Goal: Task Accomplishment & Management: Use online tool/utility

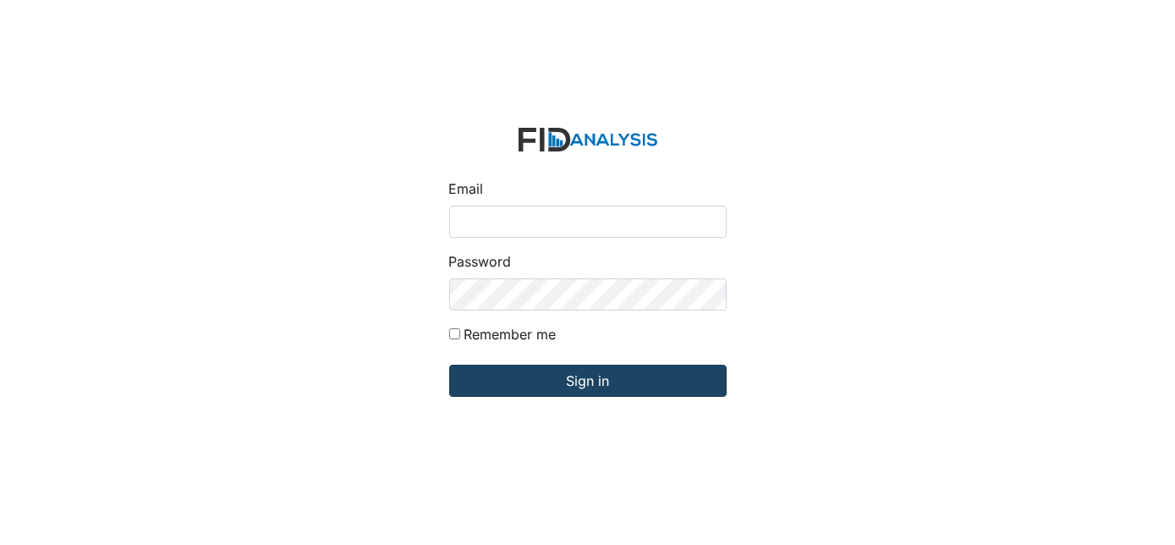
type input "Dsmith@lifeincorporated.com"
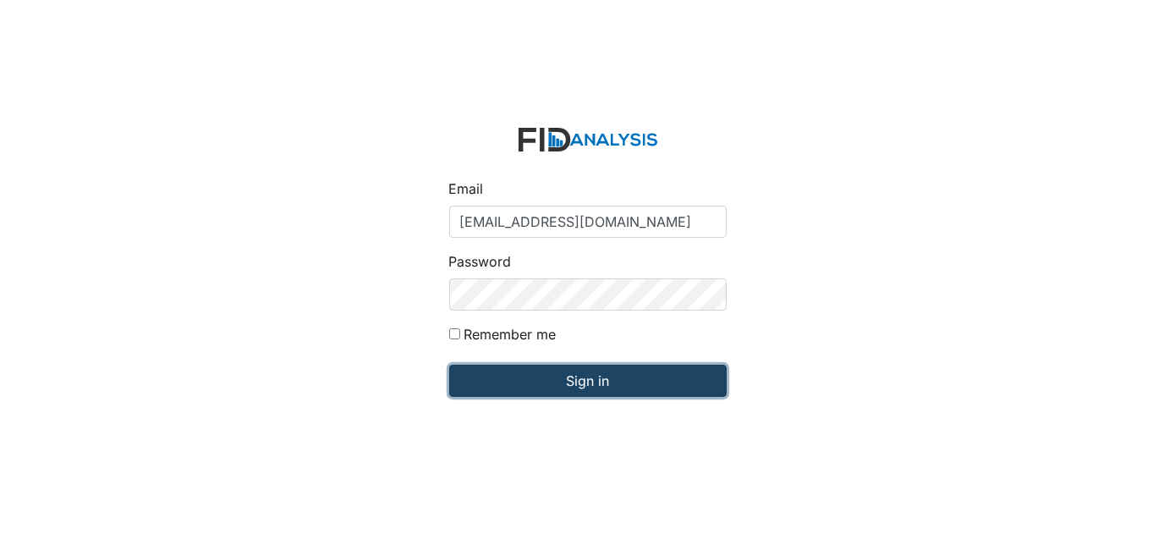
click at [549, 387] on input "Sign in" at bounding box center [588, 381] width 278 height 32
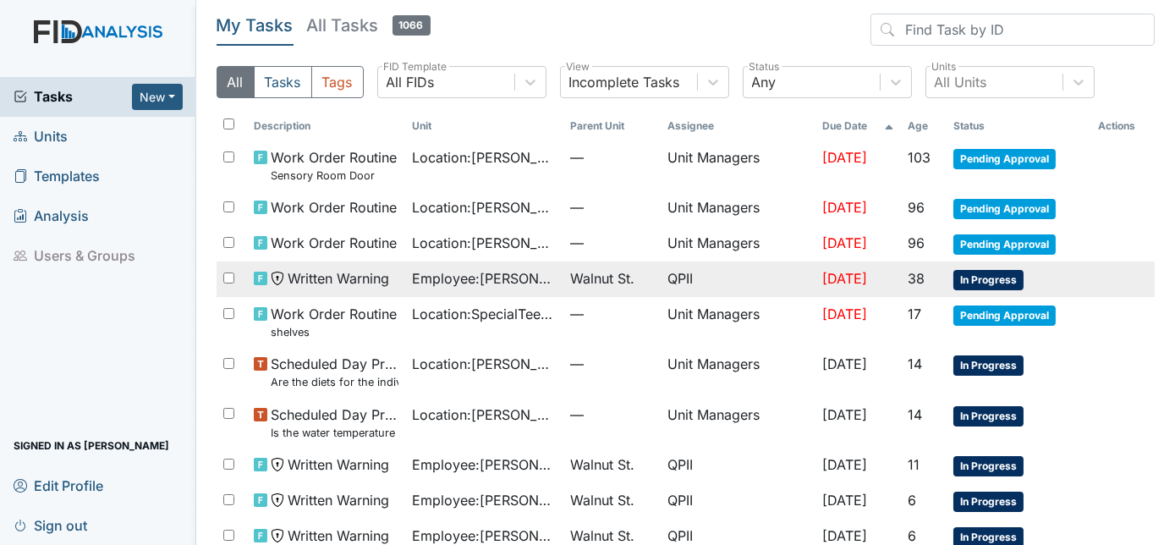
click at [503, 281] on span "Employee : [PERSON_NAME]" at bounding box center [484, 278] width 145 height 20
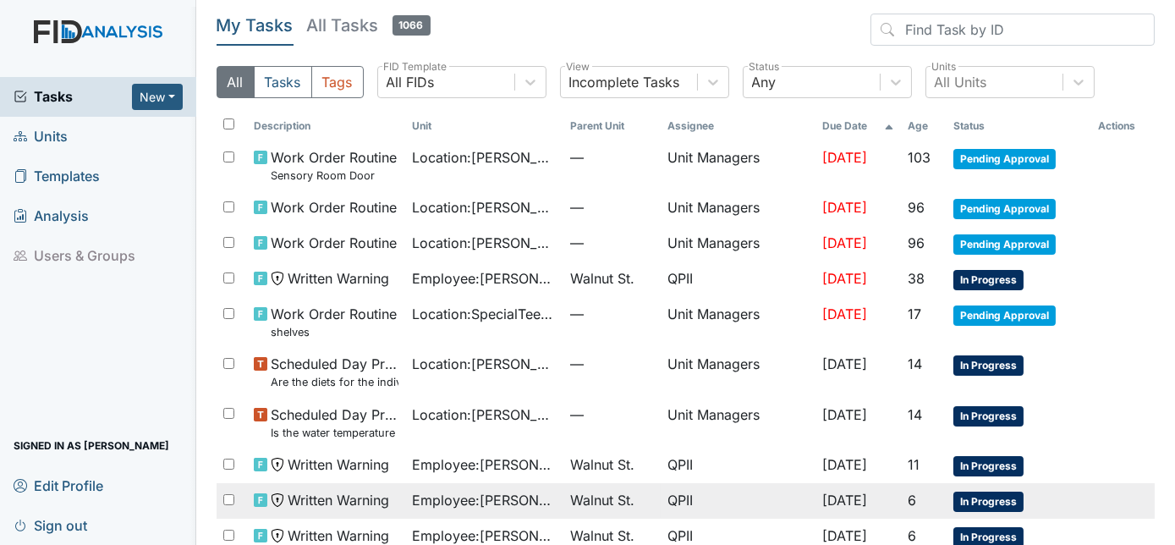
click at [517, 493] on span "Employee : McDuffie, Ebony" at bounding box center [484, 500] width 145 height 20
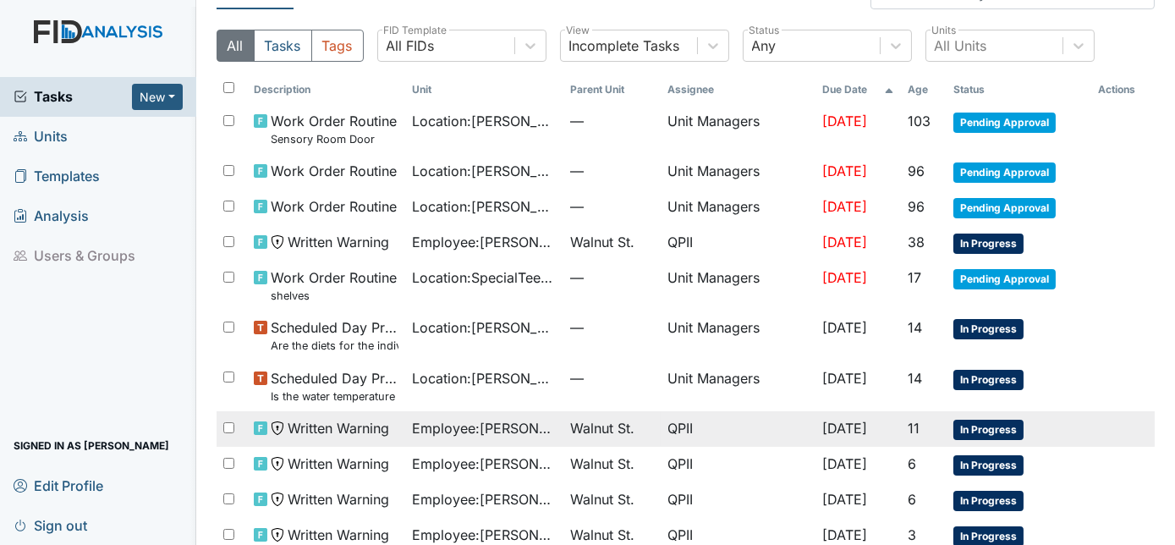
scroll to position [76, 0]
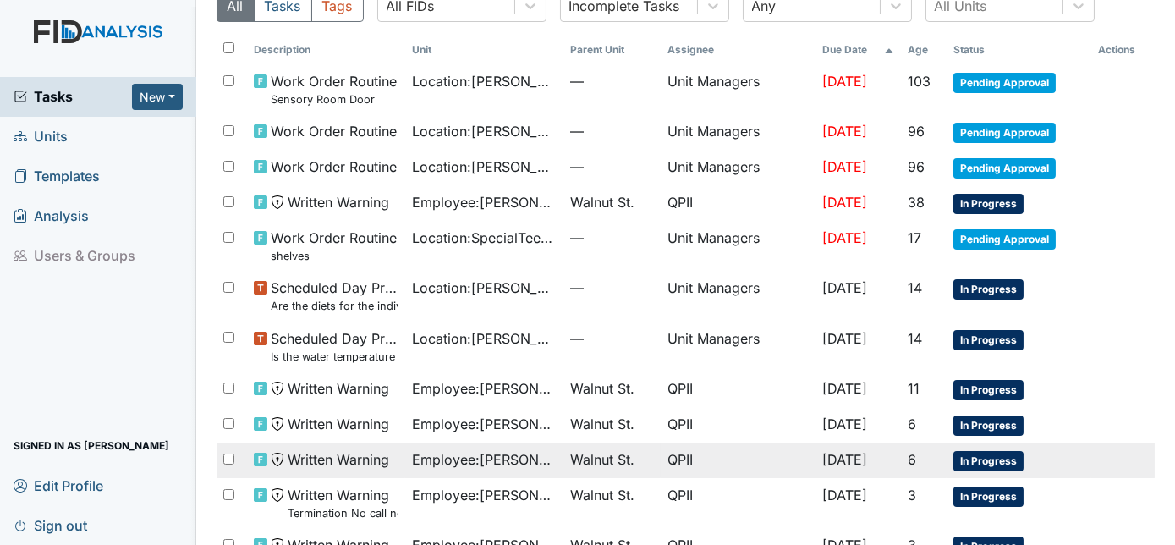
click at [508, 460] on span "Employee : Allen, Kiara" at bounding box center [484, 459] width 145 height 20
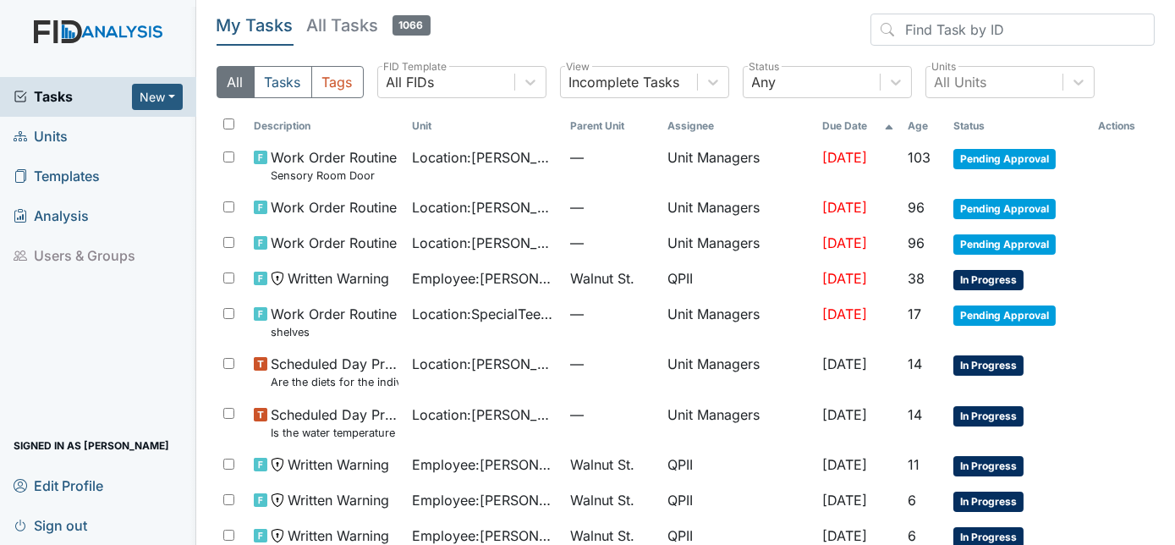
scroll to position [298, 0]
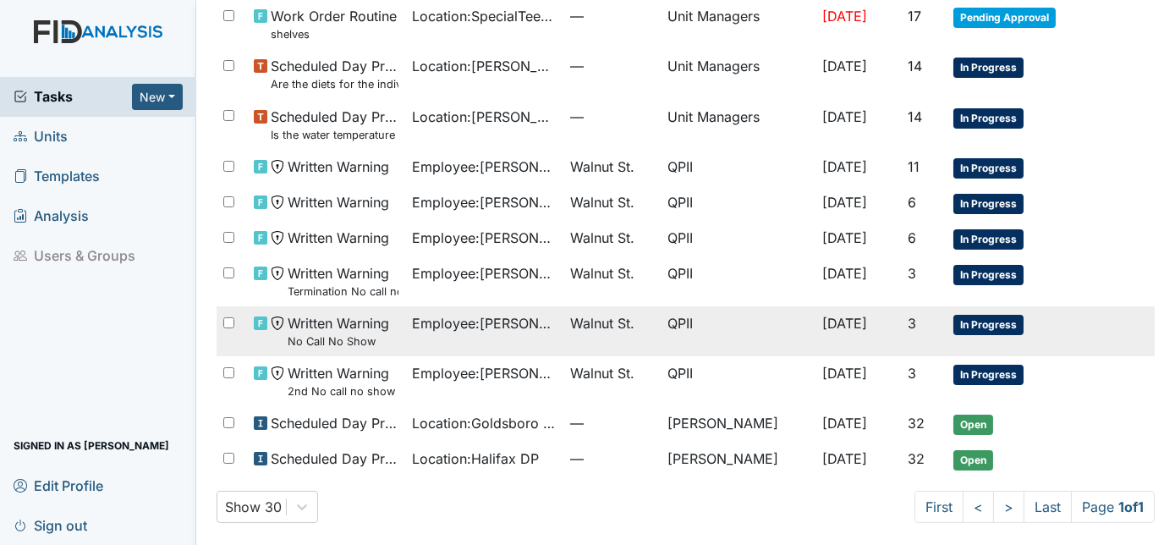
click at [506, 325] on span "Employee : Darden, Kailla" at bounding box center [484, 323] width 145 height 20
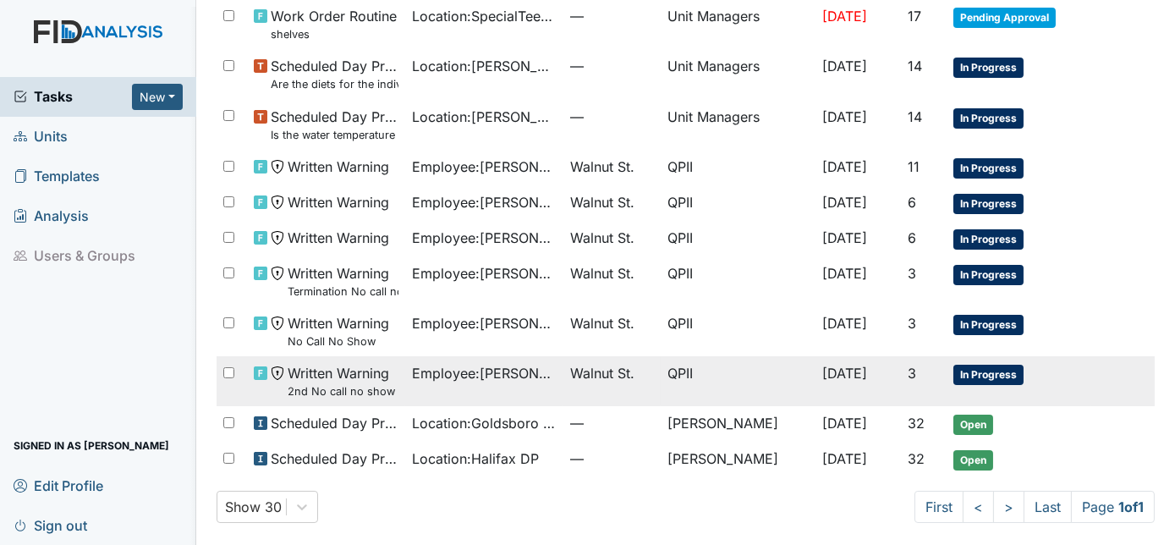
click at [345, 386] on small "2nd No call no show" at bounding box center [341, 391] width 107 height 16
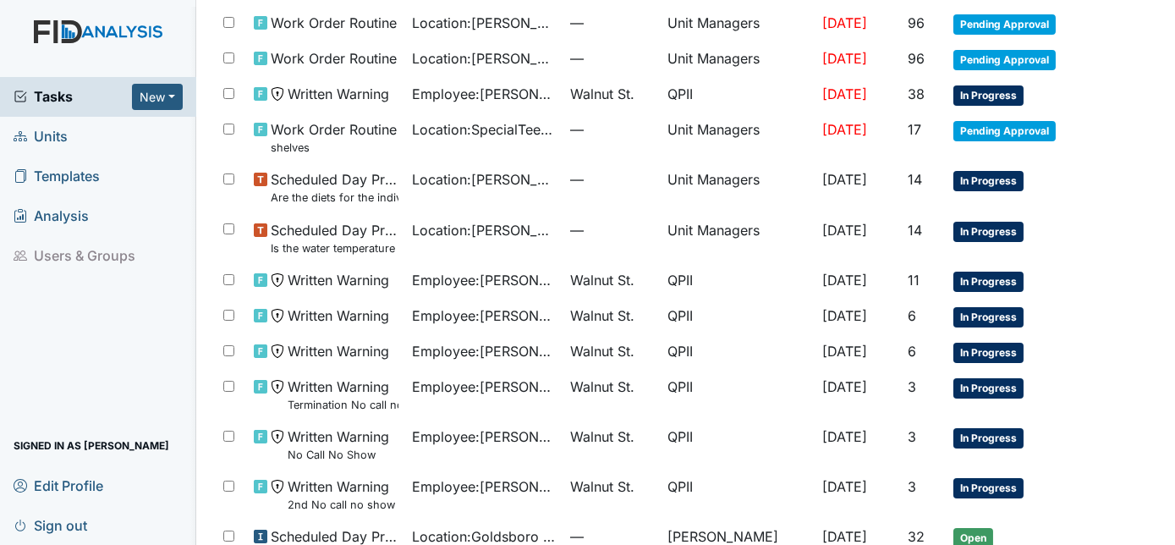
scroll to position [144, 0]
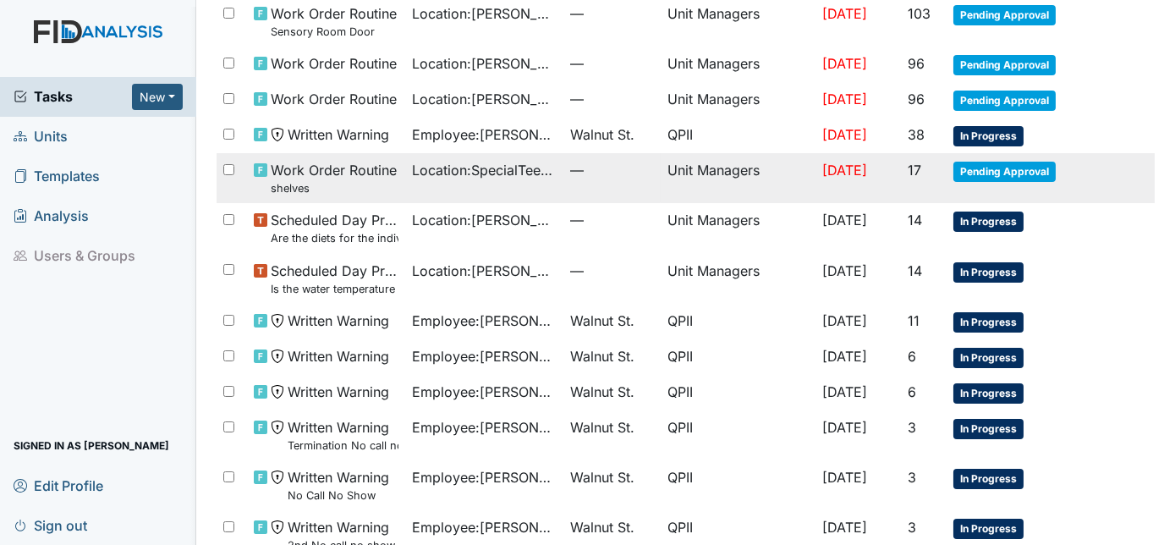
click at [486, 171] on span "Location : SpecialTees Goldsboro" at bounding box center [484, 170] width 145 height 20
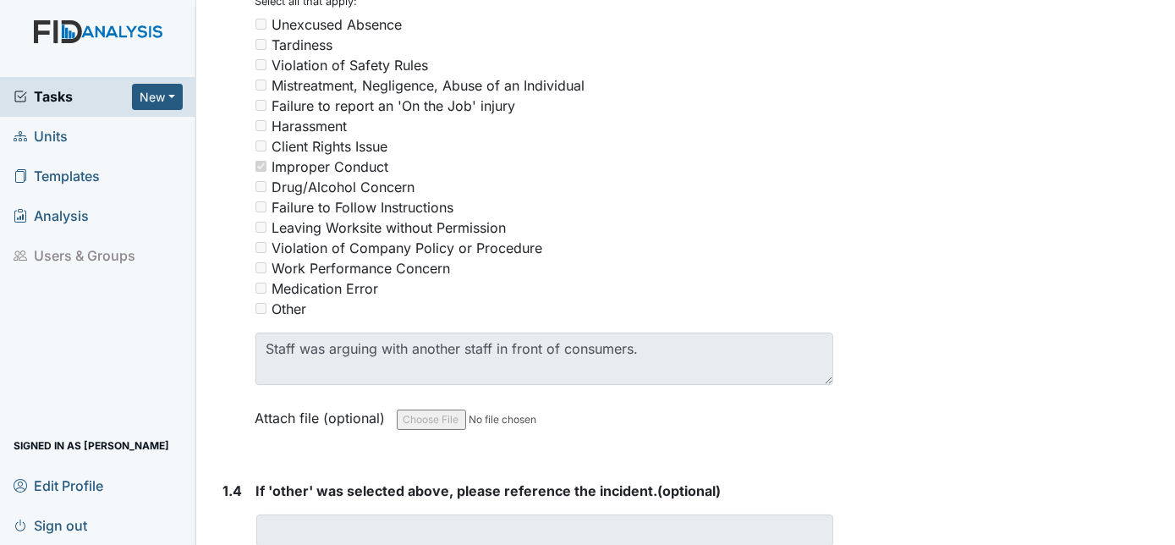
scroll to position [769, 0]
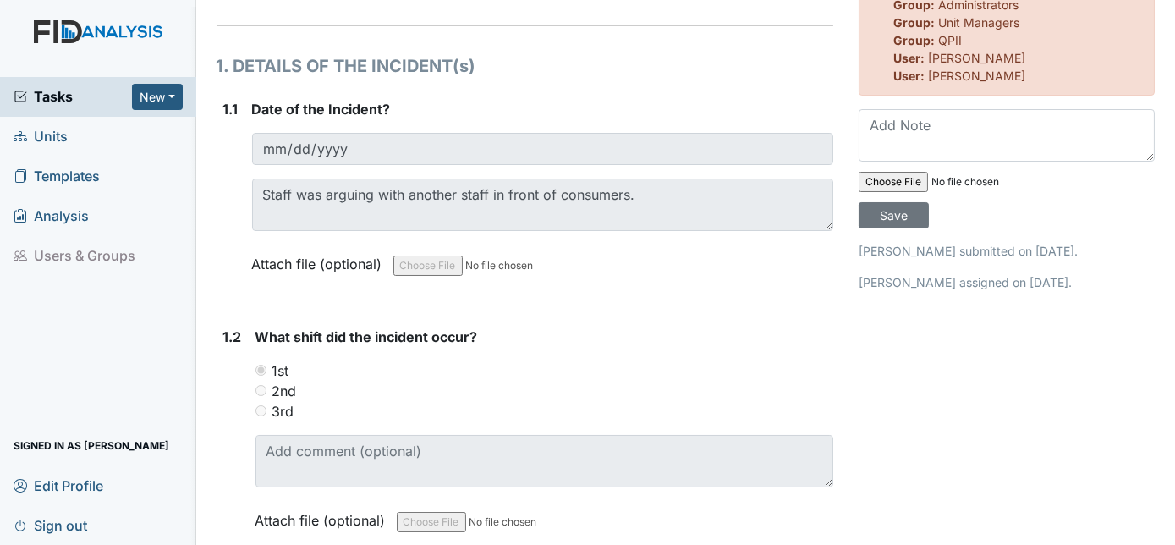
scroll to position [76, 0]
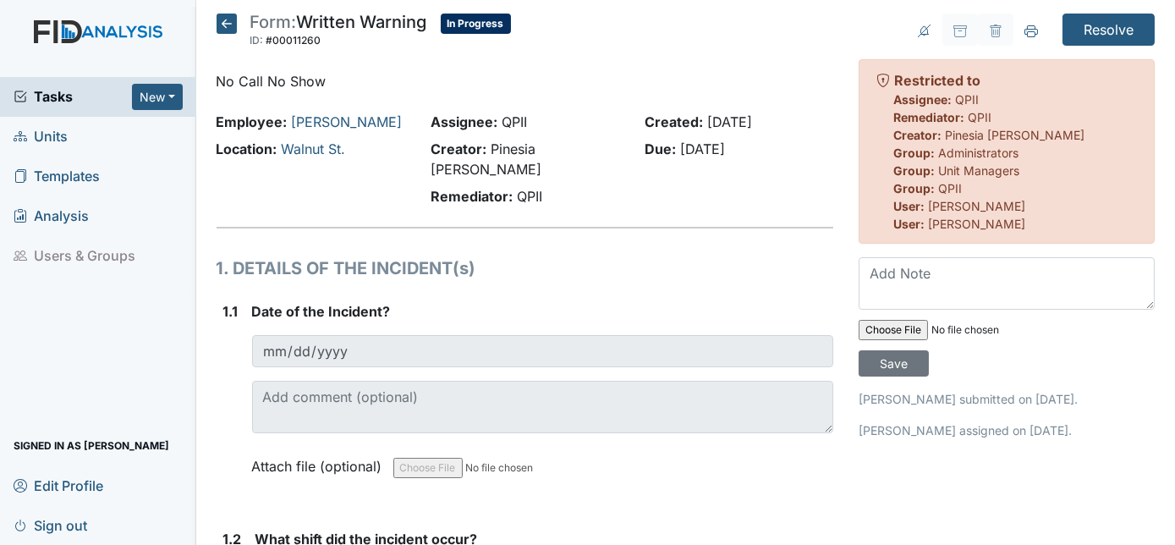
scroll to position [230, 0]
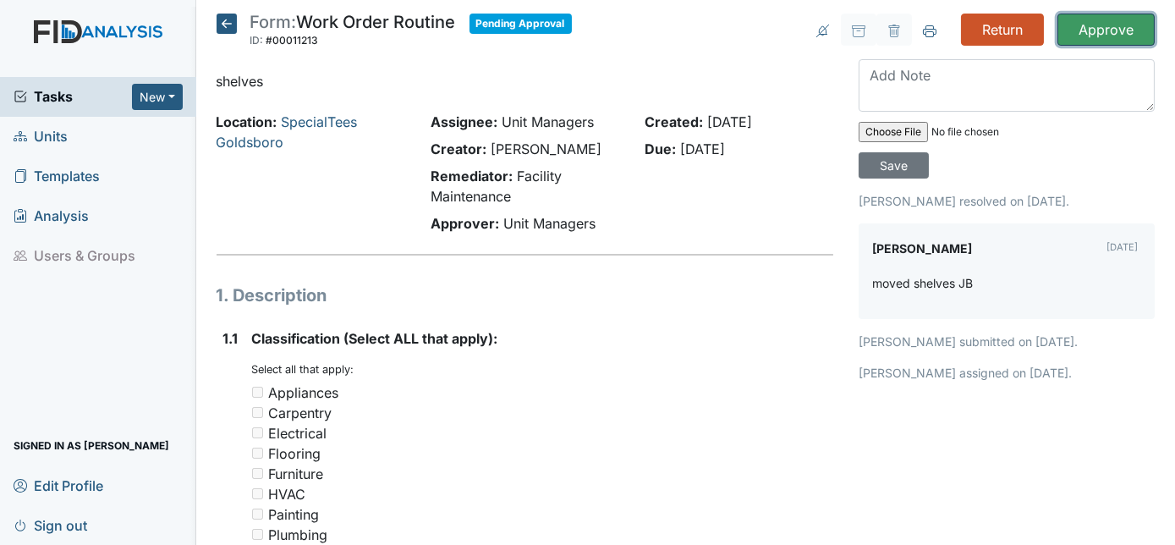
click at [1113, 32] on input "Approve" at bounding box center [1106, 30] width 97 height 32
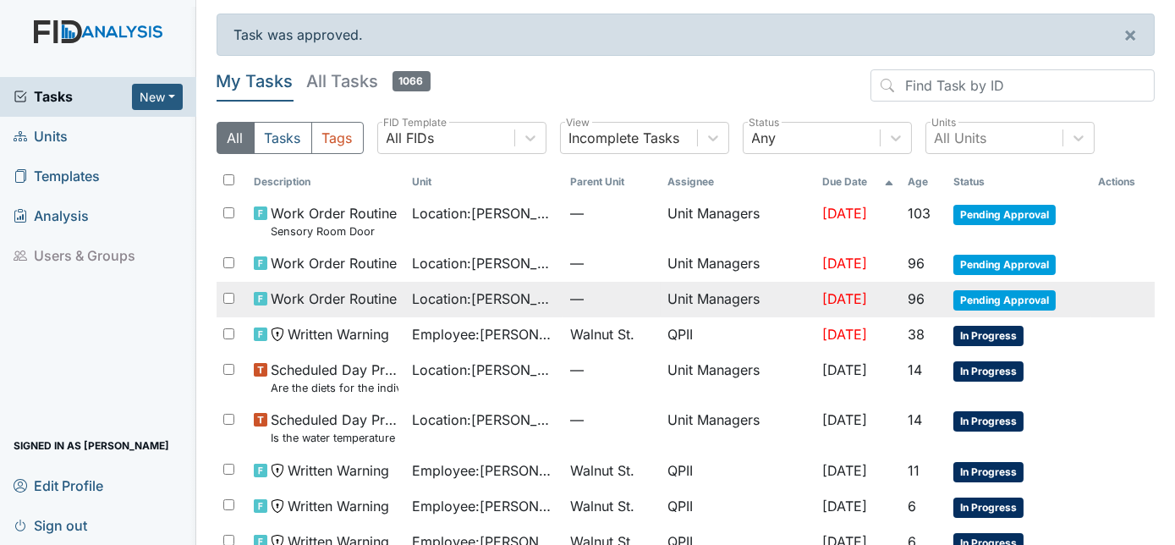
click at [534, 305] on div "Location : [PERSON_NAME]" at bounding box center [484, 299] width 145 height 20
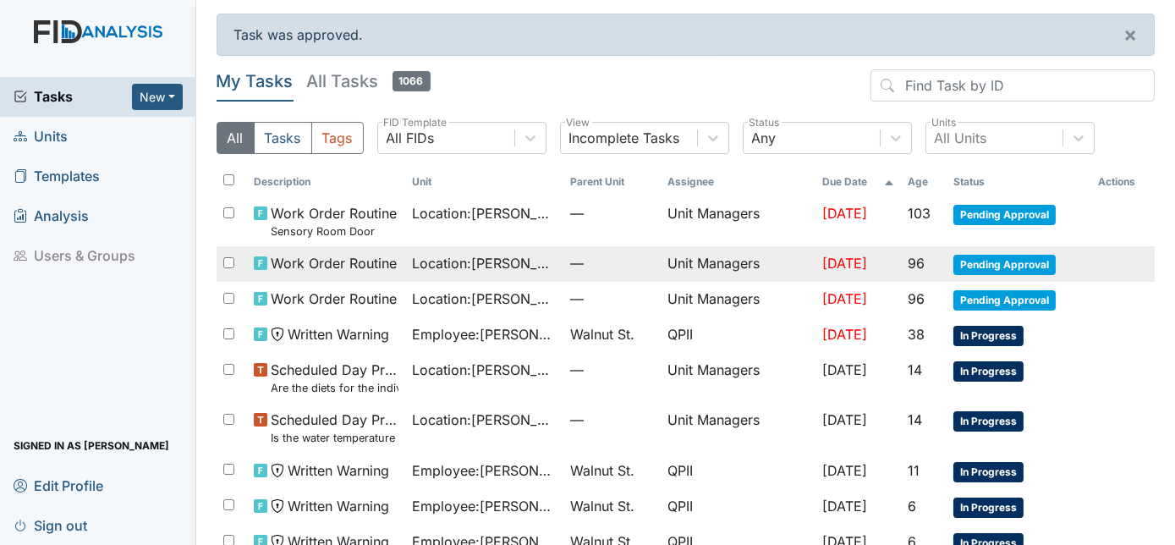
click at [454, 267] on span "Location : [PERSON_NAME]" at bounding box center [484, 263] width 145 height 20
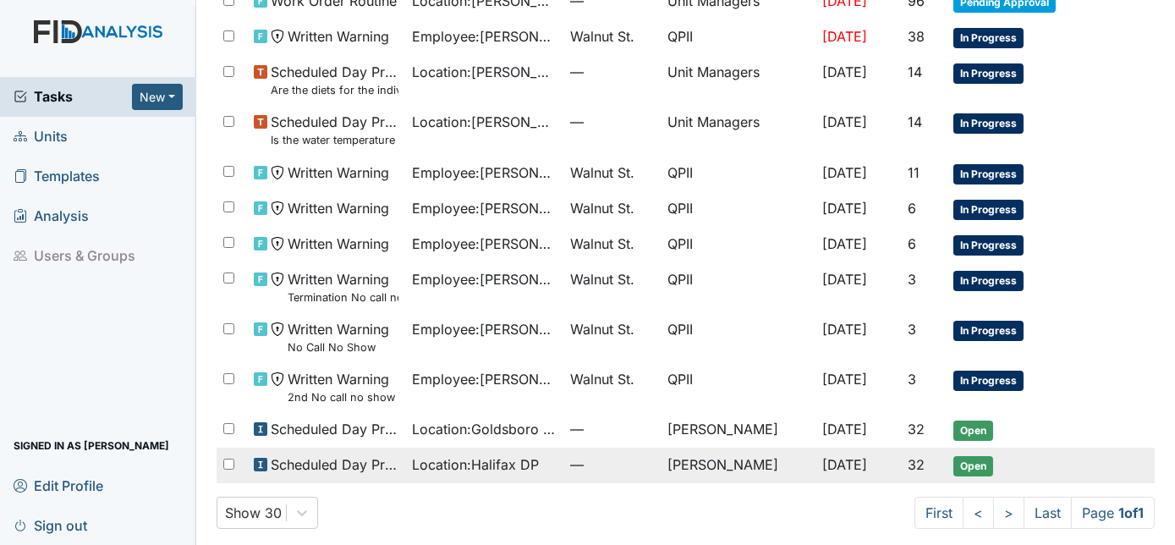
scroll to position [304, 0]
